Goal: Find specific page/section: Find specific page/section

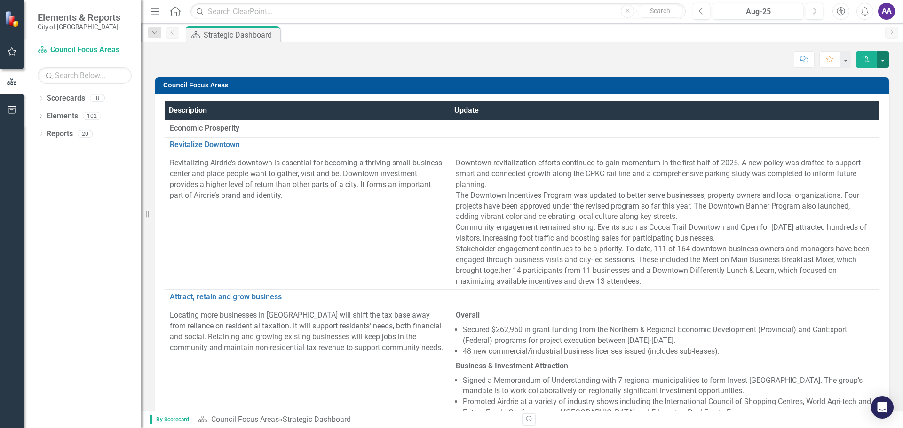
click at [882, 61] on button "button" at bounding box center [882, 59] width 12 height 16
click at [494, 64] on div "Score: N/A Aug-25 Completed Comment Favorite PDF" at bounding box center [521, 59] width 733 height 16
click at [155, 13] on icon "Menu" at bounding box center [155, 11] width 12 height 10
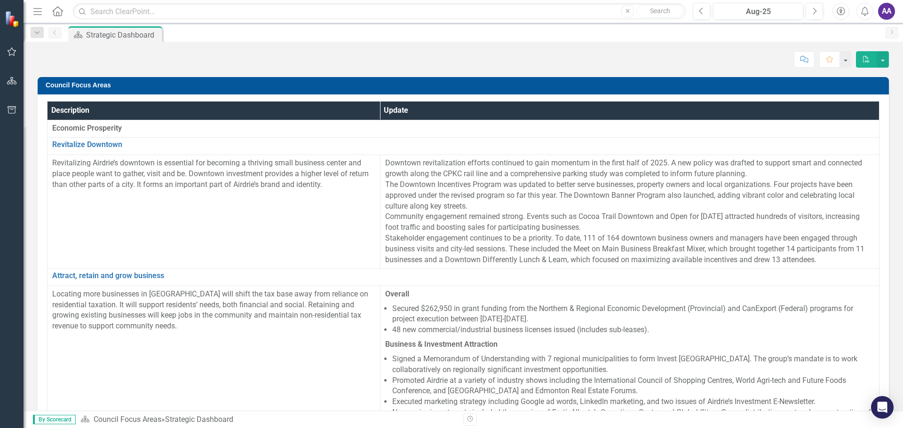
click at [58, 10] on icon "Home" at bounding box center [57, 11] width 12 height 10
click at [37, 15] on icon "Menu" at bounding box center [38, 11] width 12 height 10
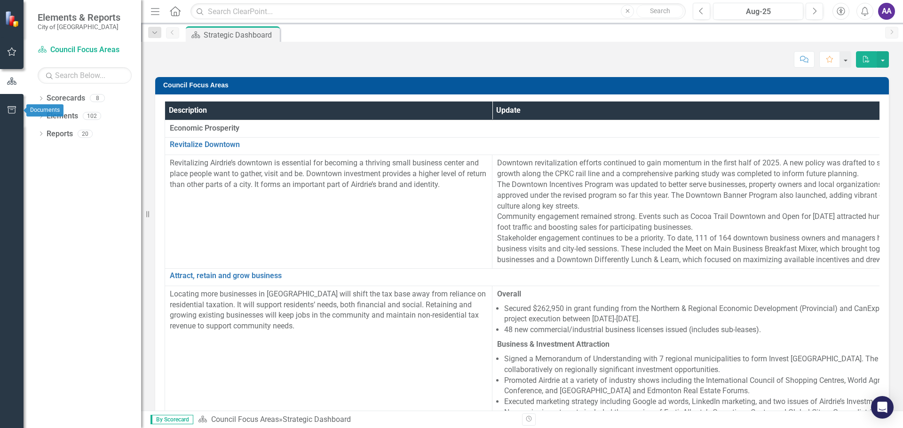
click at [10, 110] on icon "button" at bounding box center [12, 110] width 10 height 8
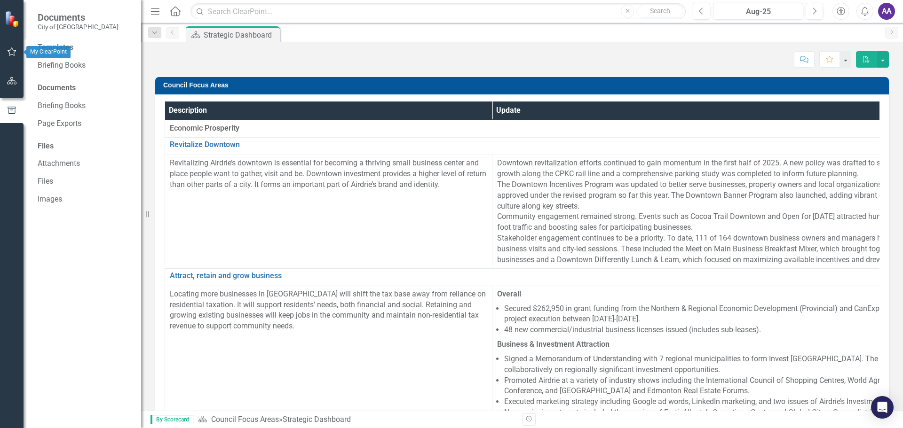
click at [11, 52] on icon "button" at bounding box center [12, 52] width 10 height 8
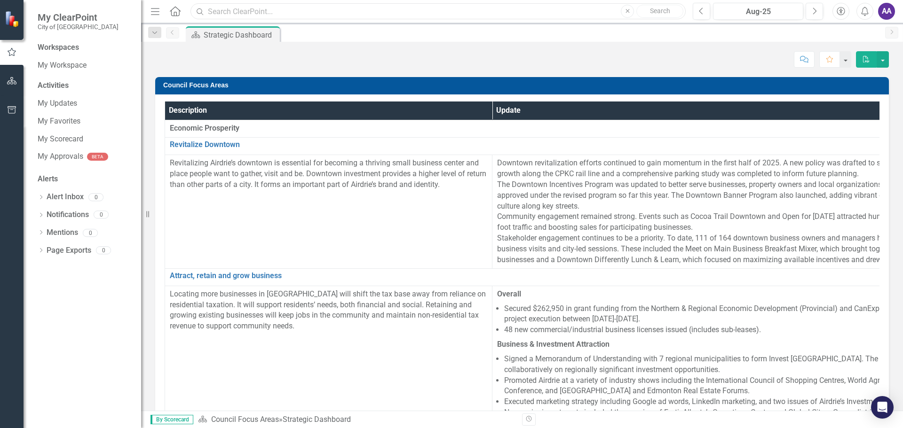
click at [297, 11] on input "text" at bounding box center [437, 11] width 495 height 16
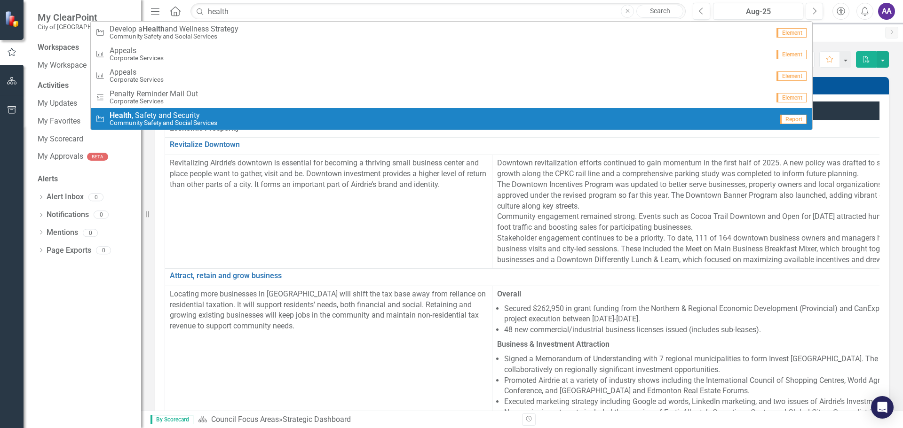
click at [187, 122] on small "Community Safety and Social Services" at bounding box center [164, 122] width 108 height 7
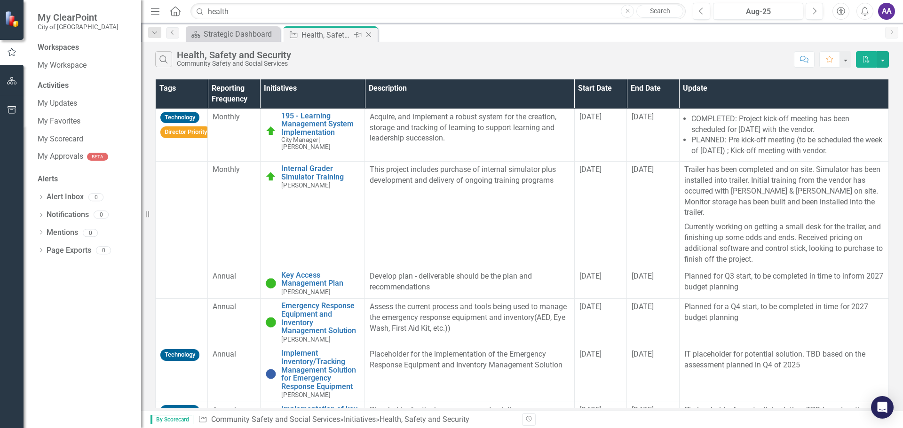
click at [323, 36] on div "Health, Safety and Security" at bounding box center [326, 35] width 50 height 12
click at [317, 272] on link "Key Access Management Plan" at bounding box center [320, 279] width 79 height 16
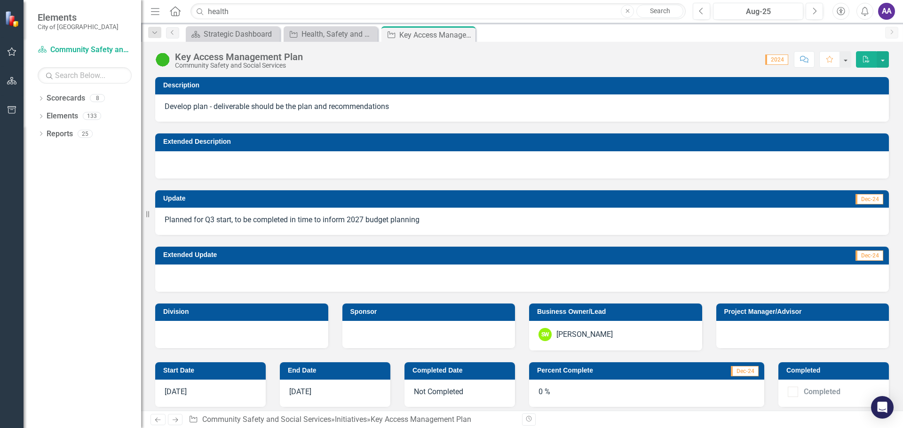
click at [0, 0] on icon "Close" at bounding box center [0, 0] width 0 height 0
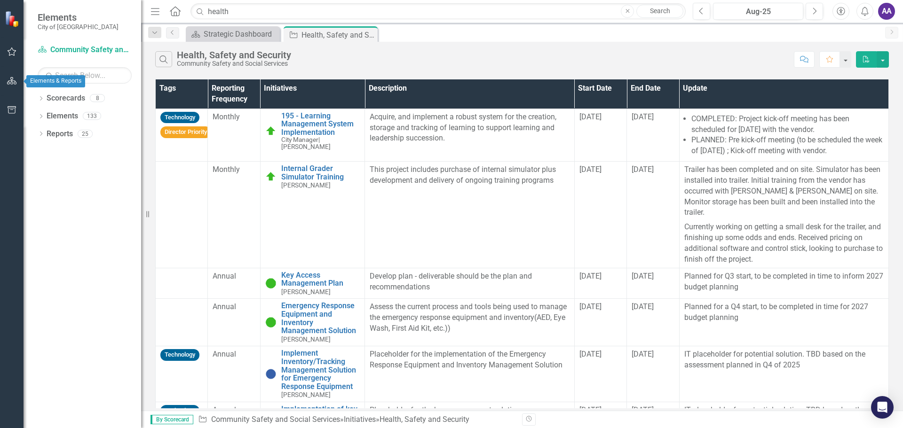
click at [7, 79] on icon "button" at bounding box center [12, 81] width 10 height 8
click at [45, 80] on input "text" at bounding box center [85, 75] width 94 height 16
click at [12, 81] on icon "button" at bounding box center [11, 81] width 9 height 7
click at [39, 83] on div at bounding box center [85, 75] width 94 height 16
click at [10, 49] on icon "button" at bounding box center [12, 52] width 10 height 8
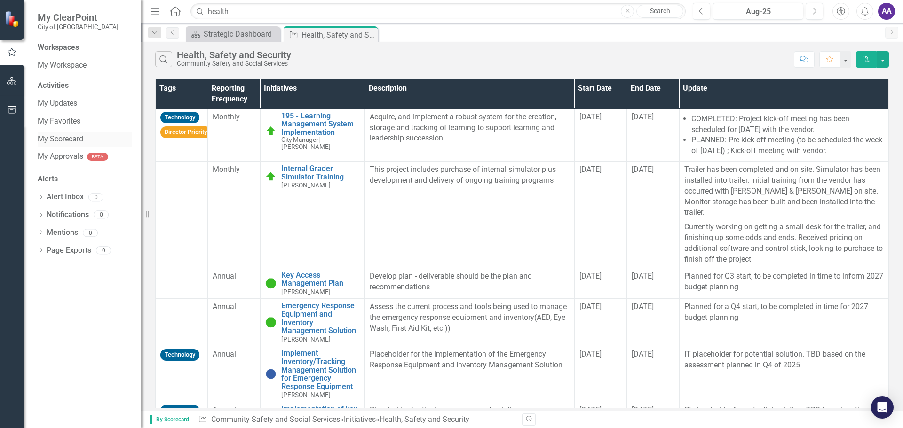
click at [53, 136] on link "My Scorecard" at bounding box center [85, 139] width 94 height 11
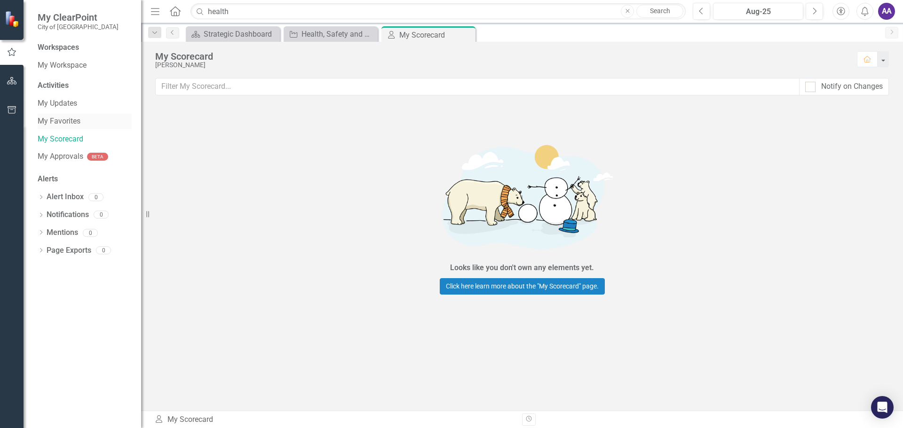
click at [65, 119] on link "My Favorites" at bounding box center [85, 121] width 94 height 11
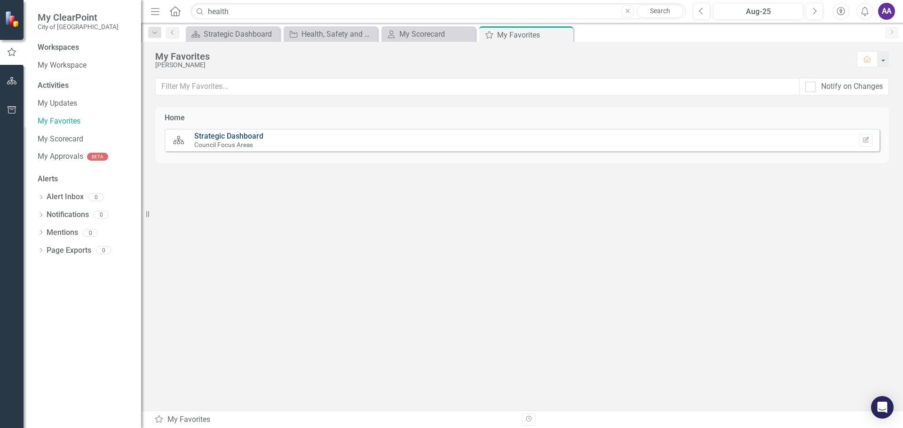
click at [233, 134] on link "Strategic Dashboard" at bounding box center [228, 136] width 69 height 9
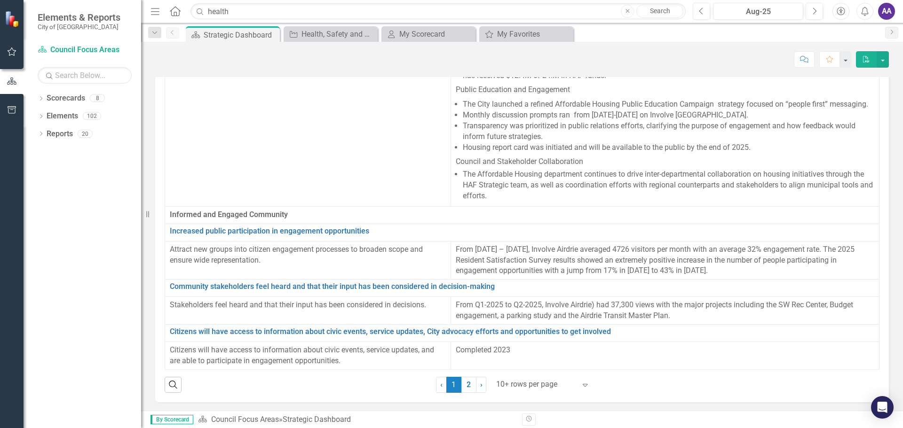
scroll to position [54, 0]
click at [481, 385] on link "› Next" at bounding box center [481, 384] width 10 height 16
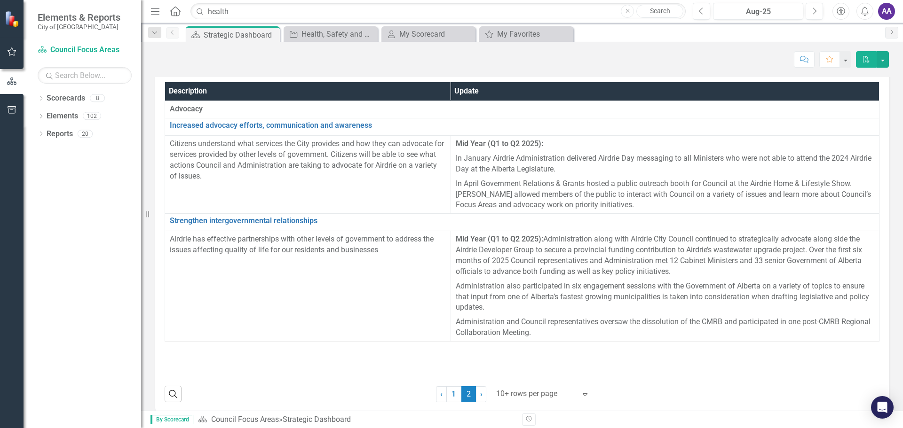
scroll to position [30, 0]
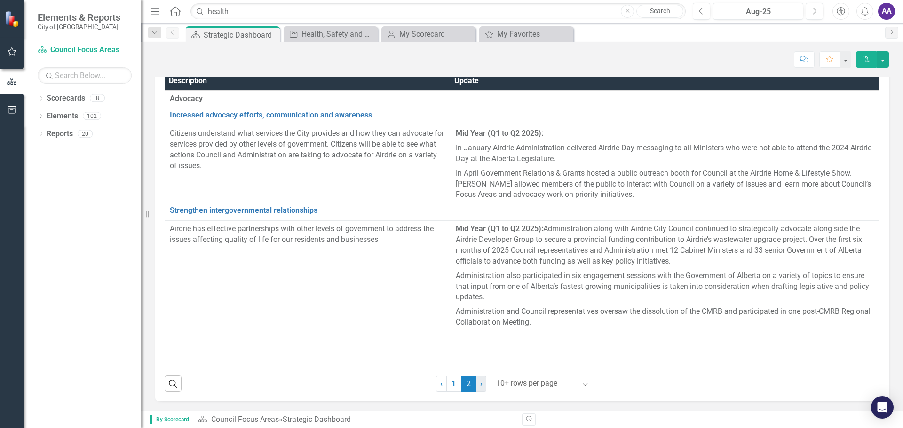
click at [480, 386] on span "›" at bounding box center [481, 383] width 2 height 9
click at [480, 383] on span "›" at bounding box center [481, 383] width 2 height 9
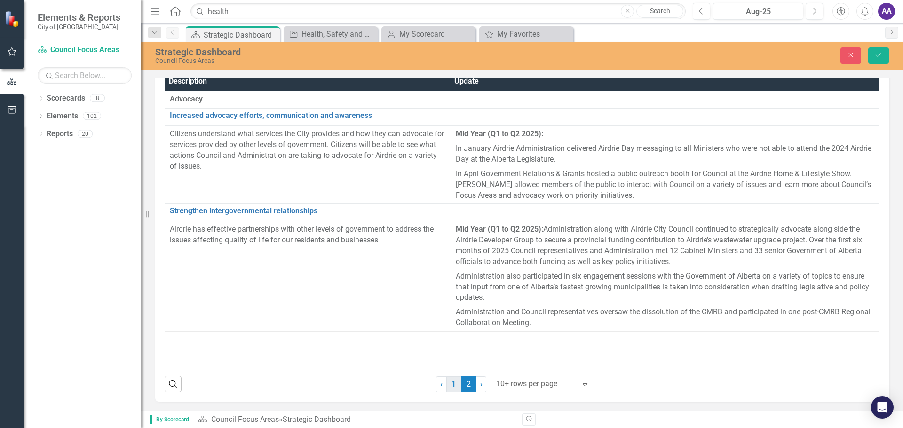
click at [449, 387] on link "1" at bounding box center [453, 385] width 15 height 16
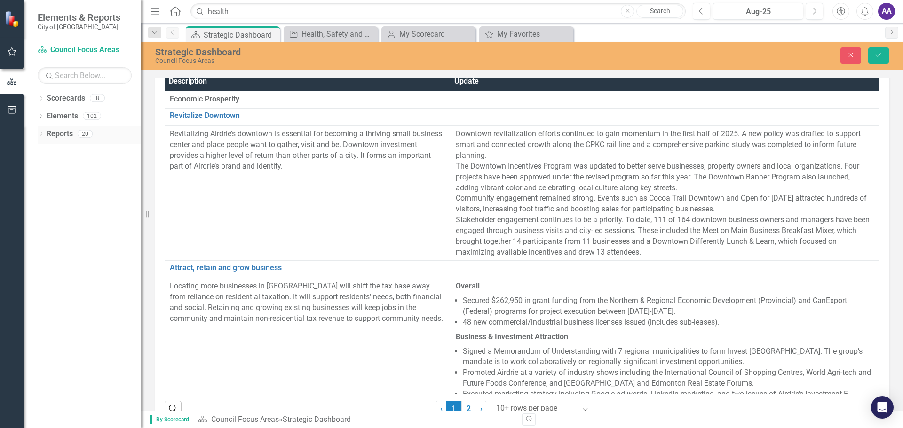
click at [57, 134] on link "Reports" at bounding box center [60, 134] width 26 height 11
click at [57, 138] on link "Reports" at bounding box center [60, 134] width 26 height 11
click at [91, 117] on div "102" at bounding box center [92, 116] width 18 height 8
click at [86, 135] on div "20" at bounding box center [85, 134] width 15 height 8
click at [89, 132] on div "20" at bounding box center [85, 134] width 15 height 8
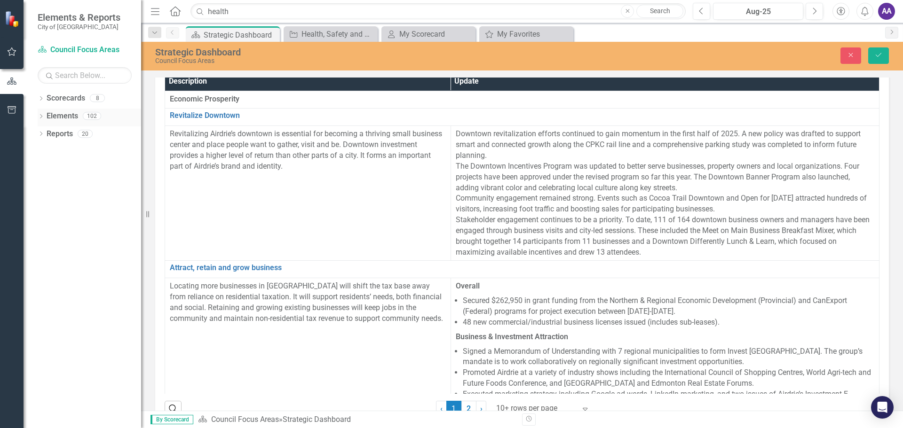
click at [87, 115] on div "102" at bounding box center [92, 116] width 18 height 8
click at [232, 11] on input "health" at bounding box center [437, 11] width 495 height 16
drag, startPoint x: 232, startPoint y: 11, endPoint x: 200, endPoint y: 11, distance: 31.5
click at [200, 11] on div "Search health Close Search" at bounding box center [435, 11] width 495 height 16
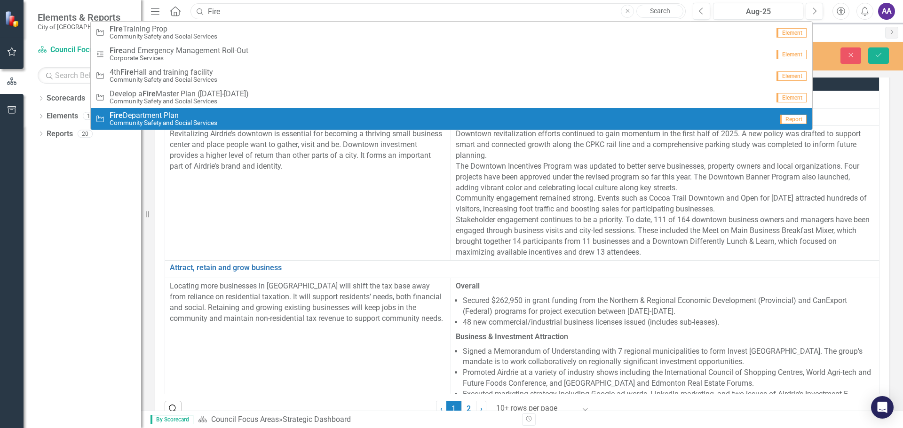
type input "Fire"
click at [175, 117] on span "Fire Department Plan" at bounding box center [164, 115] width 108 height 8
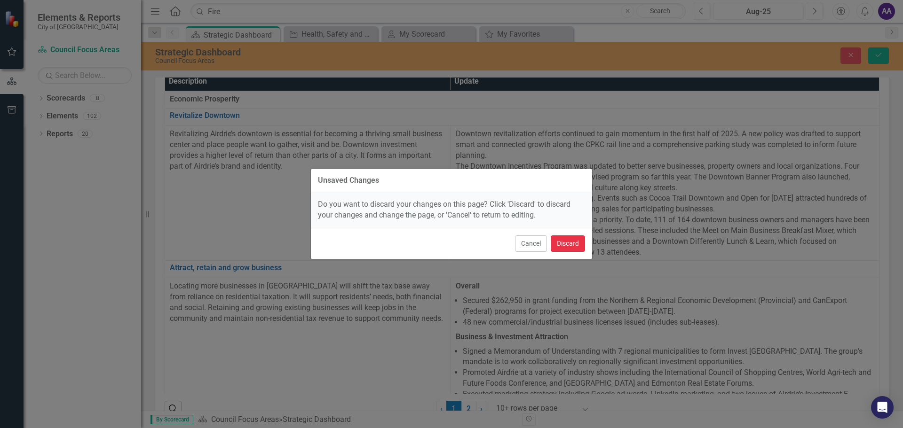
click at [576, 246] on button "Discard" at bounding box center [568, 244] width 34 height 16
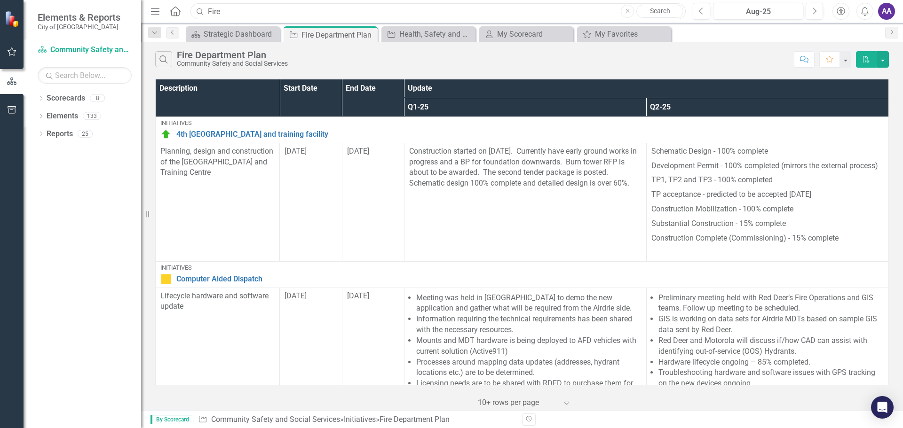
click at [236, 9] on input "Fire" at bounding box center [437, 11] width 495 height 16
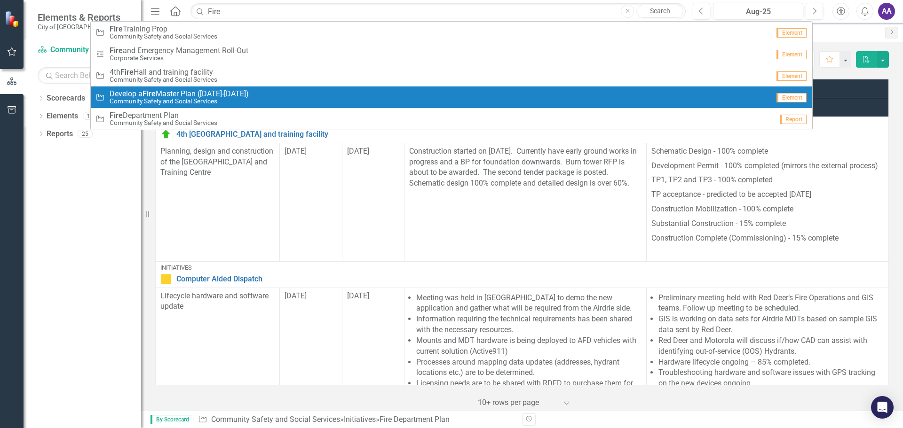
click at [213, 88] on link "Initiative Develop a Fire Master Plan ([DATE]-[DATE]) Community Safety and Soci…" at bounding box center [451, 98] width 721 height 22
